Goal: Task Accomplishment & Management: Use online tool/utility

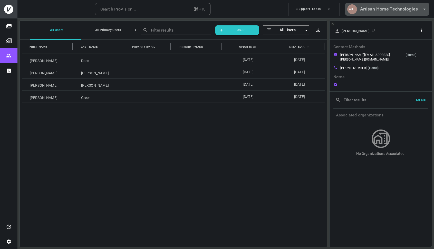
click at [377, 8] on h6 "Artisan Home Technologies" at bounding box center [389, 8] width 58 height 7
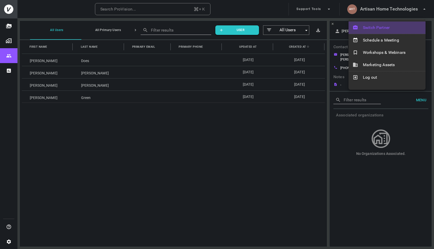
click at [367, 25] on span "Switch Partner" at bounding box center [392, 28] width 59 height 6
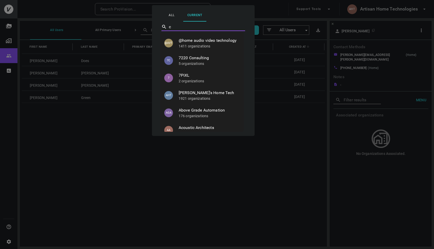
type input "cw"
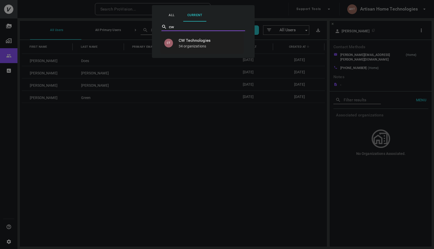
click at [210, 45] on p "34 organizations" at bounding box center [209, 46] width 61 height 5
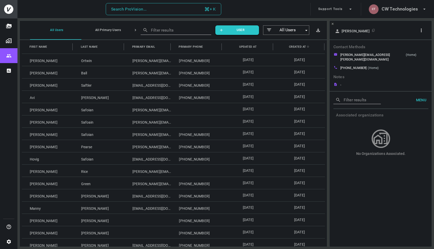
click at [135, 15] on button "Search ProVision... + K" at bounding box center [164, 9] width 116 height 12
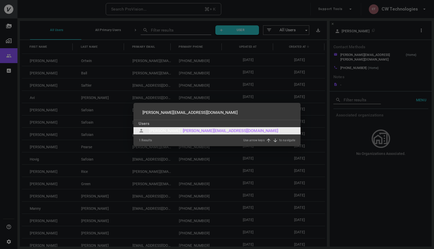
type input "nick@nickball.com.au"
click at [152, 133] on div "Nick Ball (" at bounding box center [165, 131] width 33 height 6
type input "nick@nickball.com.au"
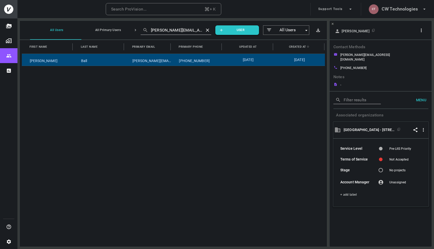
click at [425, 31] on button "button" at bounding box center [422, 30] width 10 height 8
click at [411, 53] on li "Copy Client ID" at bounding box center [408, 50] width 43 height 9
